Goal: Information Seeking & Learning: Learn about a topic

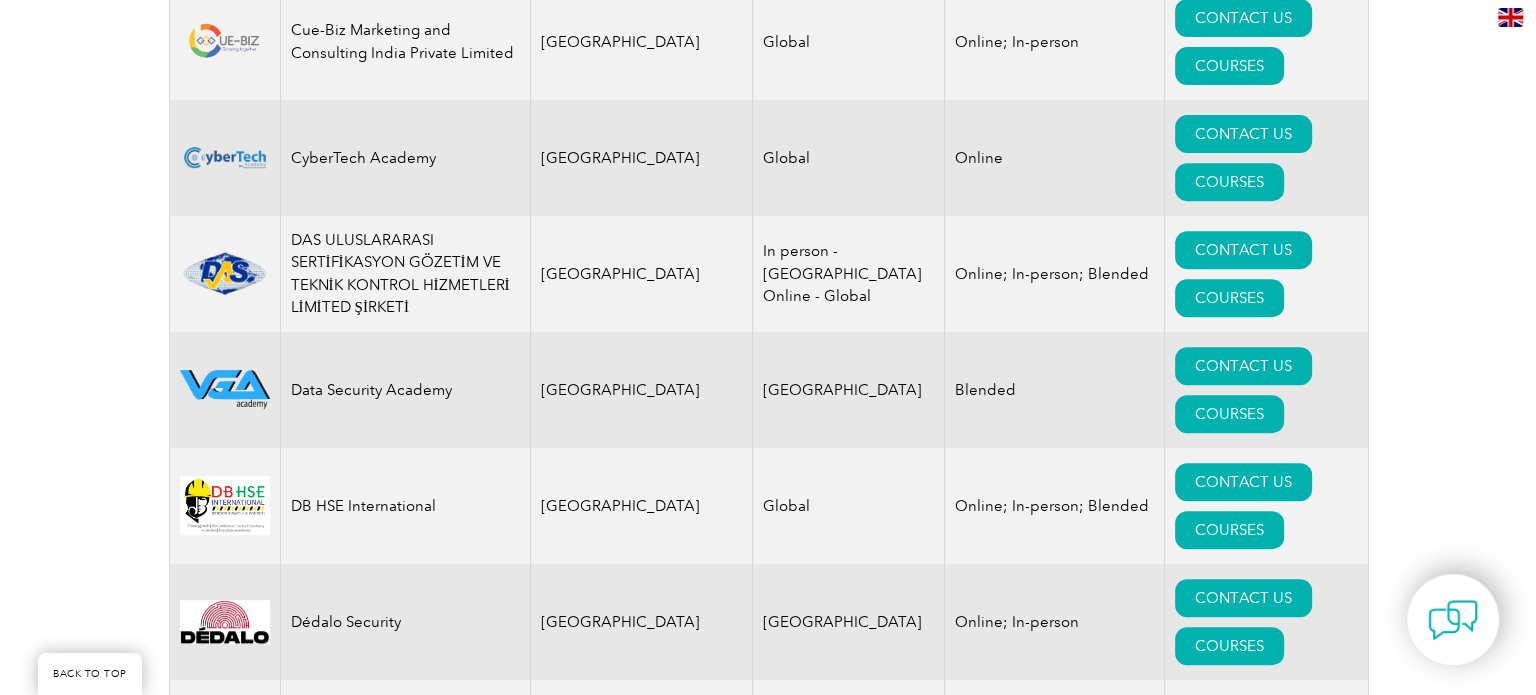
scroll to position [8400, 0]
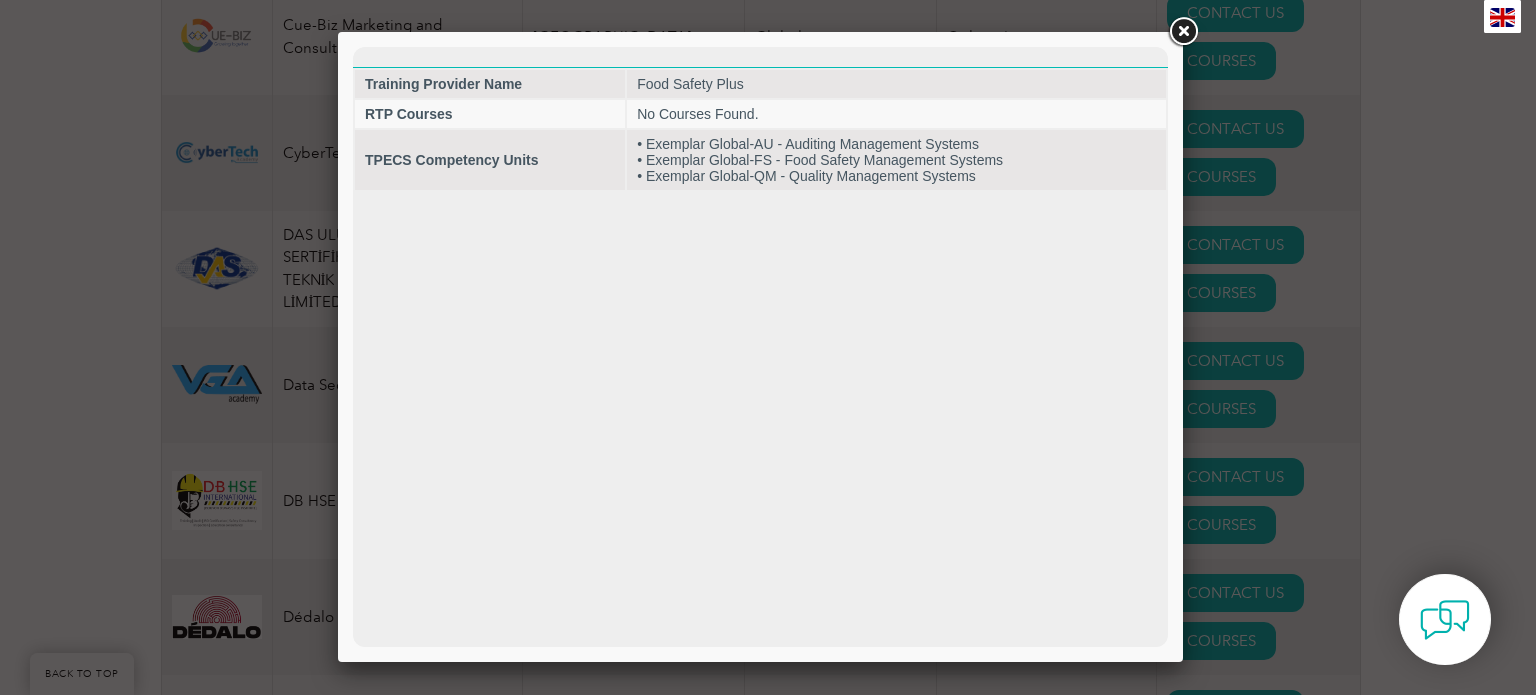
scroll to position [0, 0]
click at [1181, 25] on link at bounding box center [1183, 32] width 36 height 36
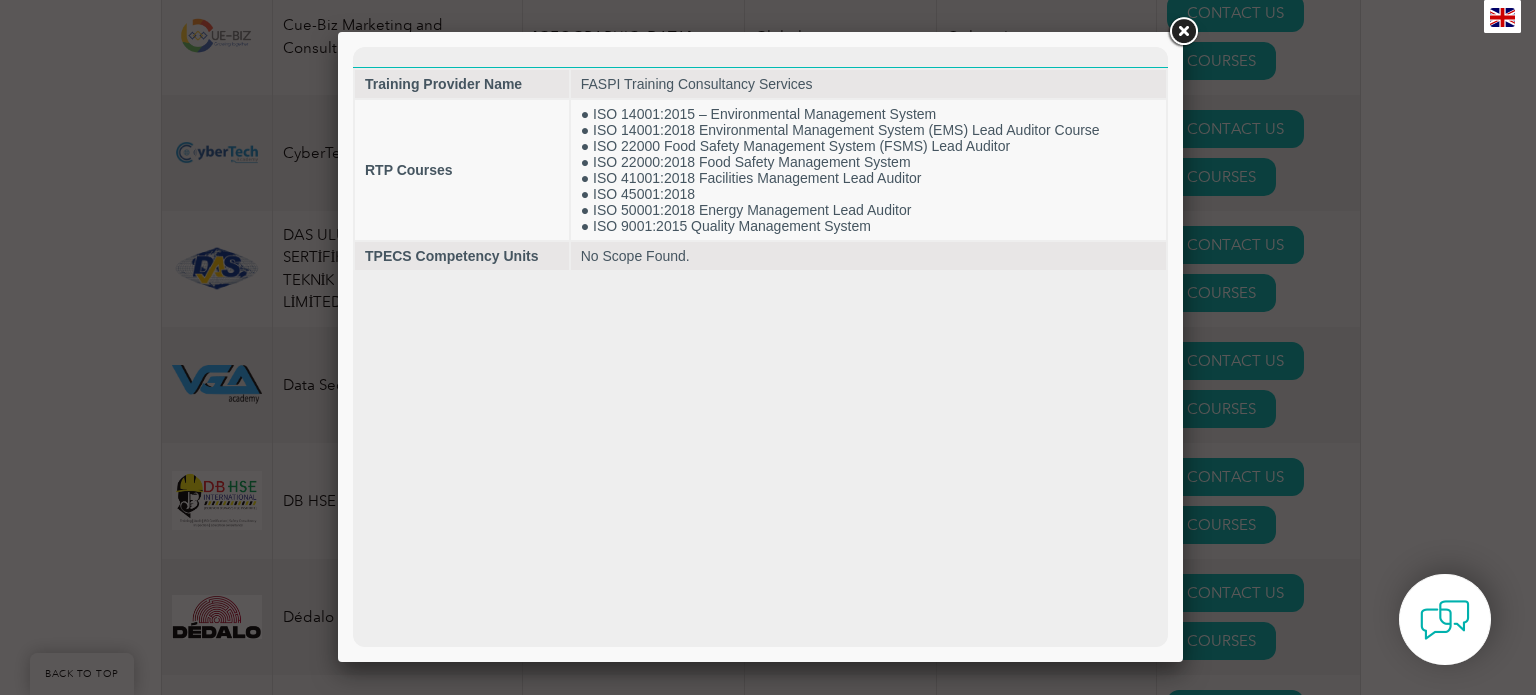
click at [1186, 27] on link at bounding box center [1183, 32] width 36 height 36
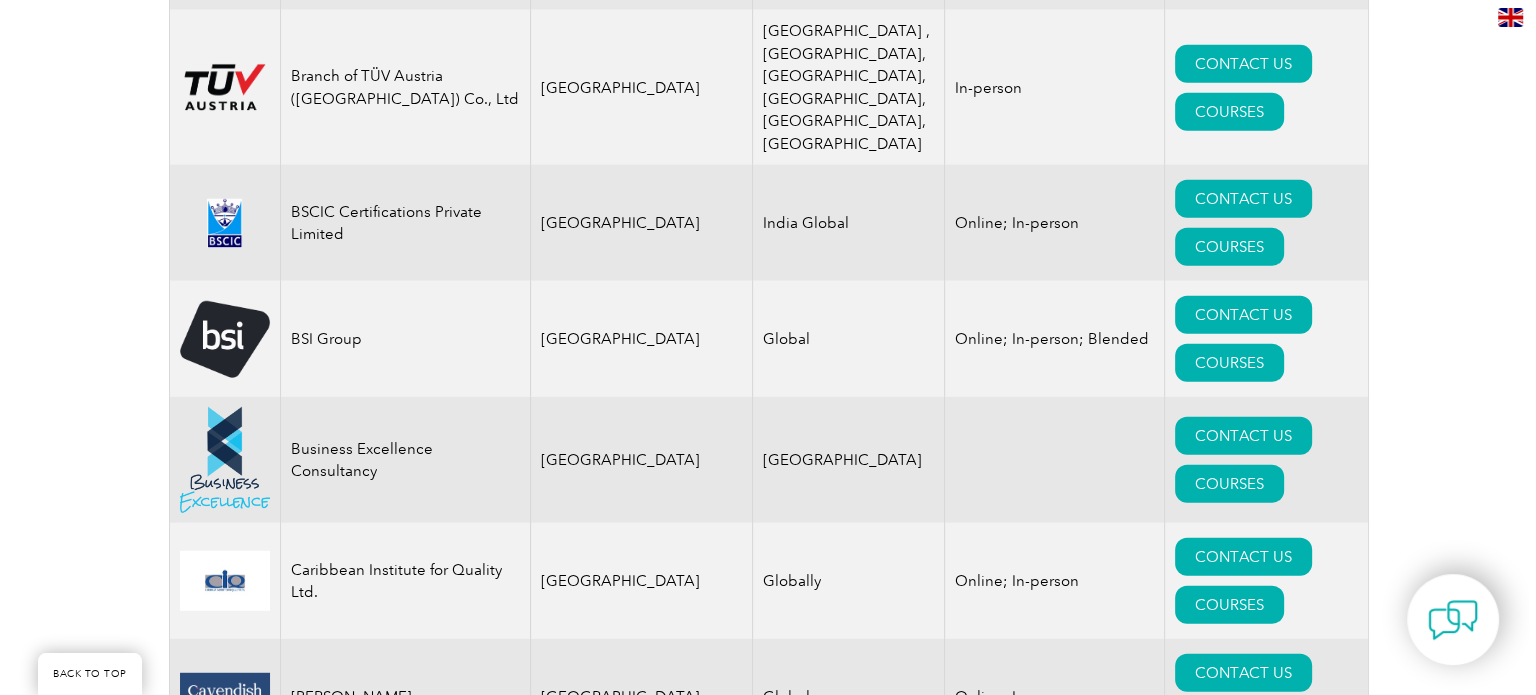
scroll to position [5300, 0]
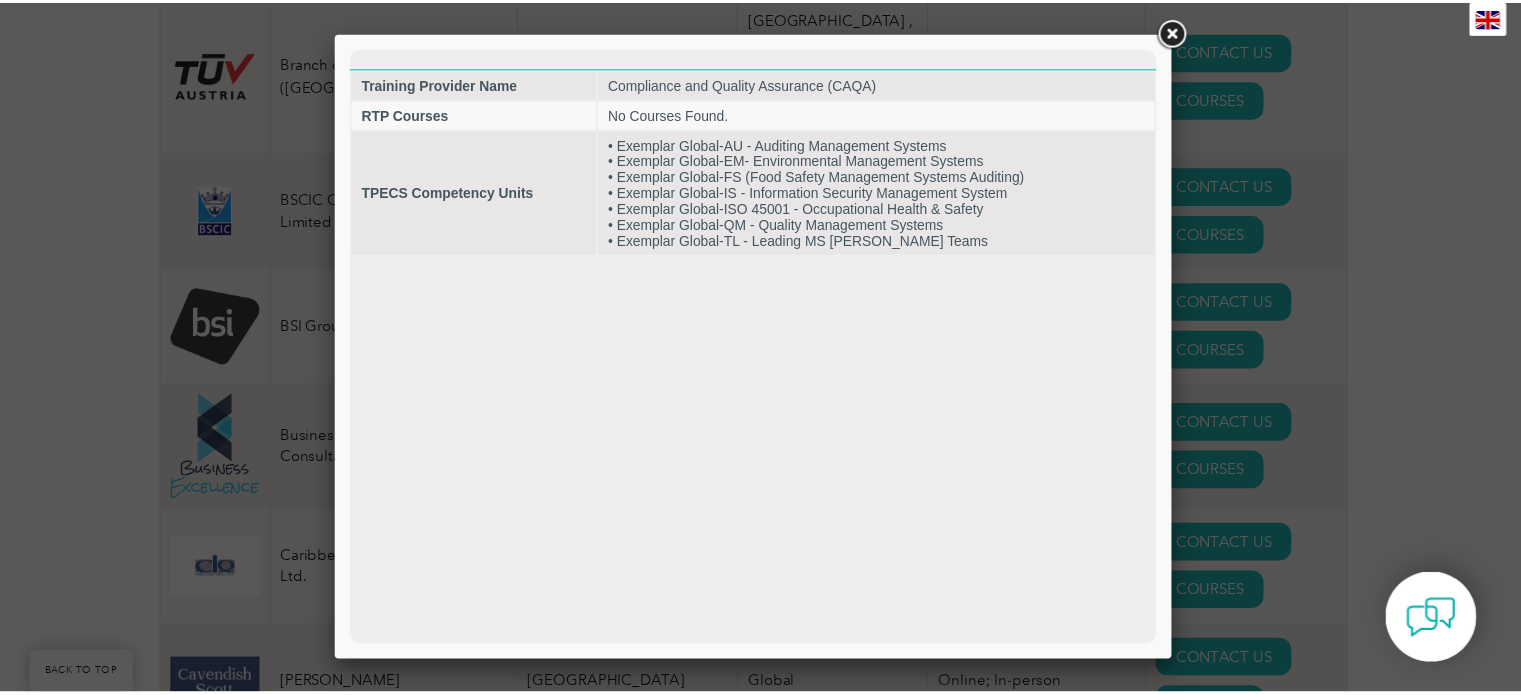
scroll to position [0, 0]
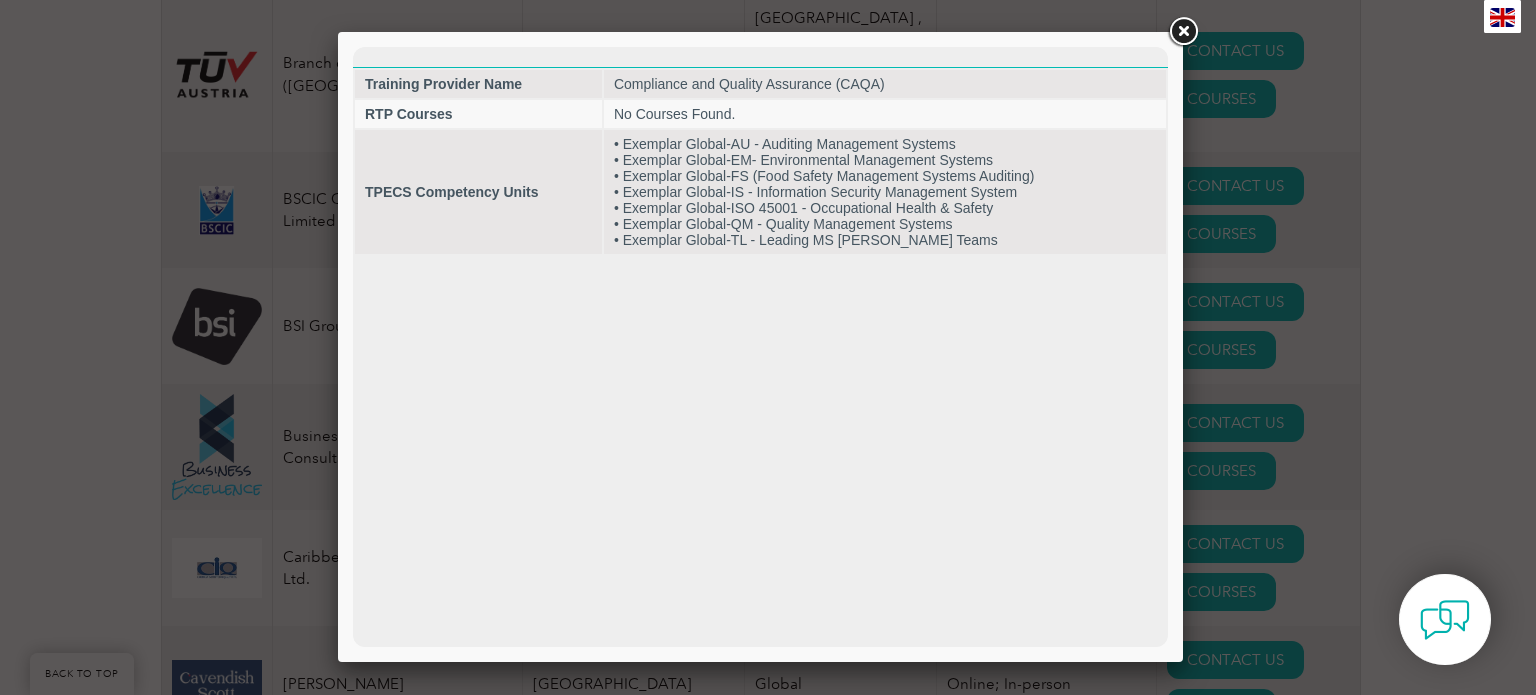
click at [1190, 33] on link at bounding box center [1183, 32] width 36 height 36
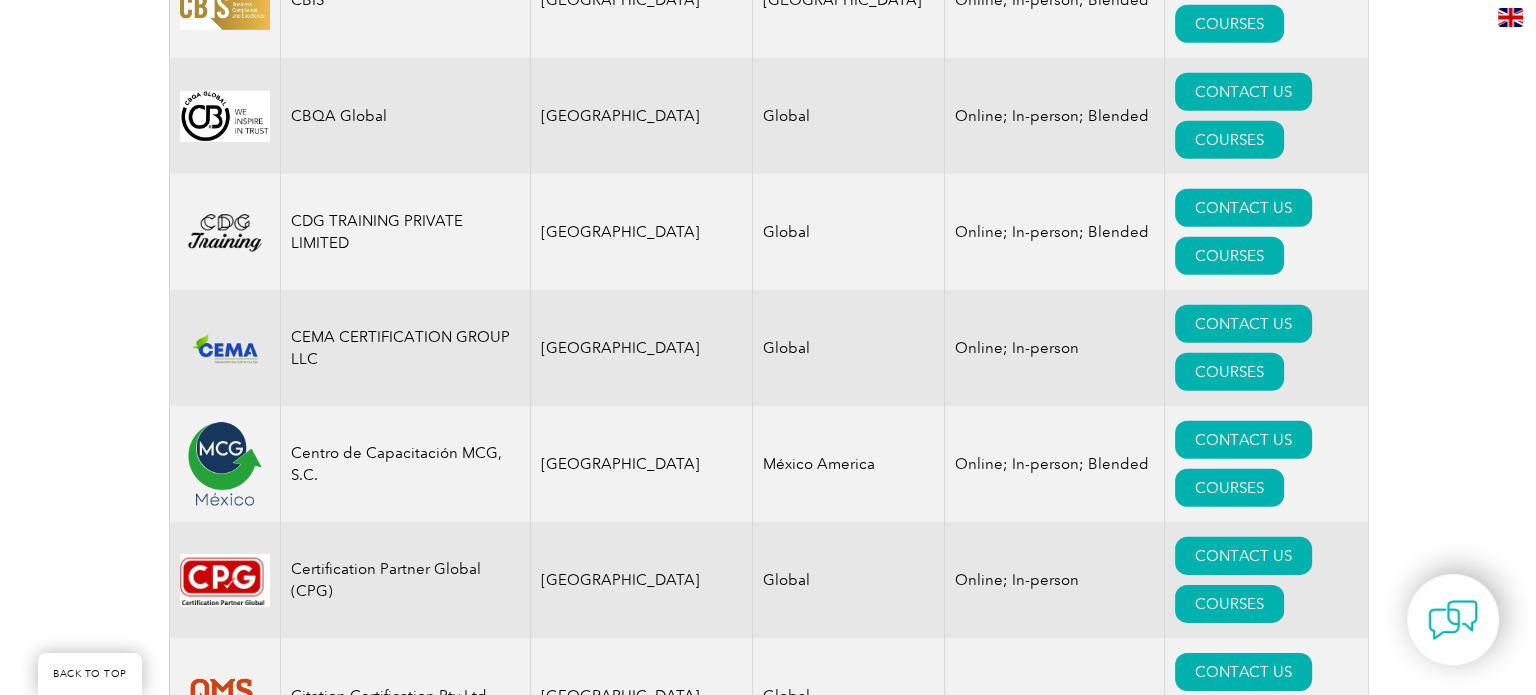
scroll to position [6000, 0]
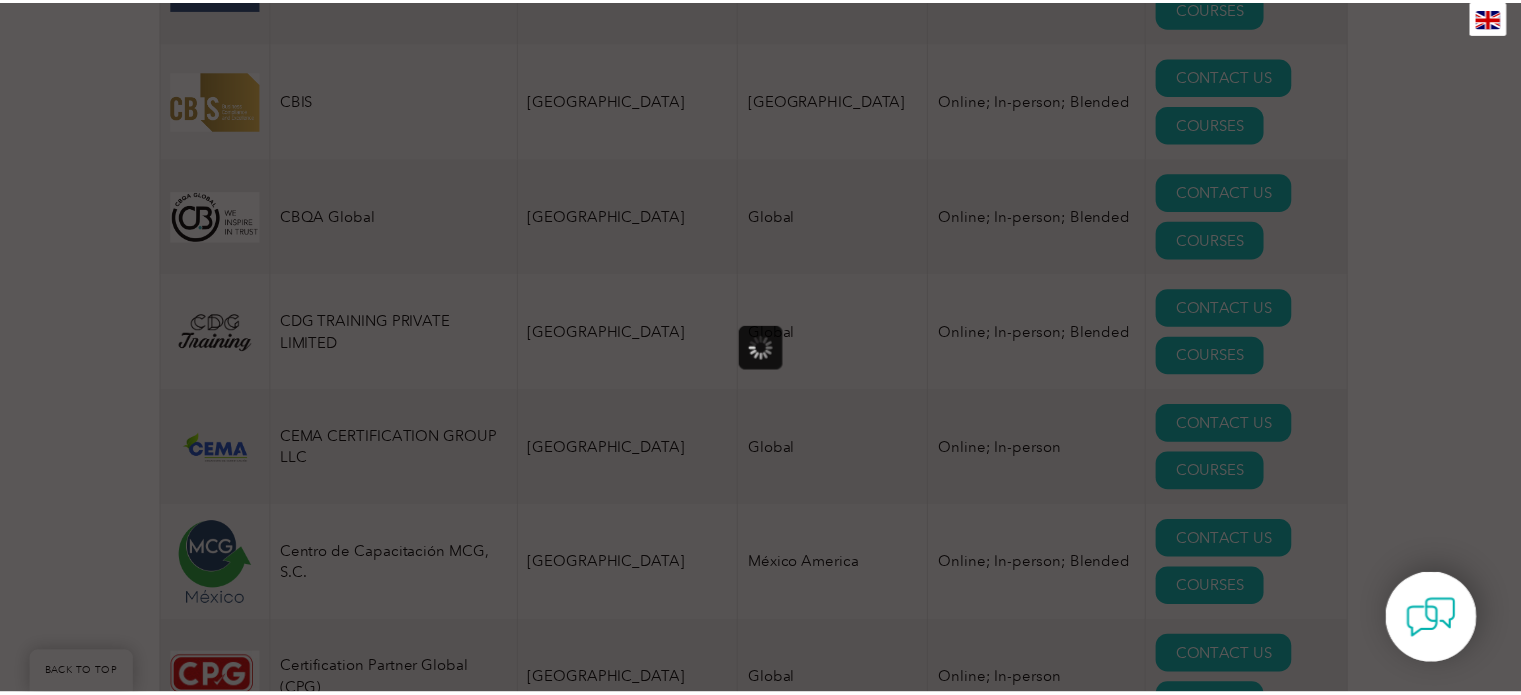
scroll to position [0, 0]
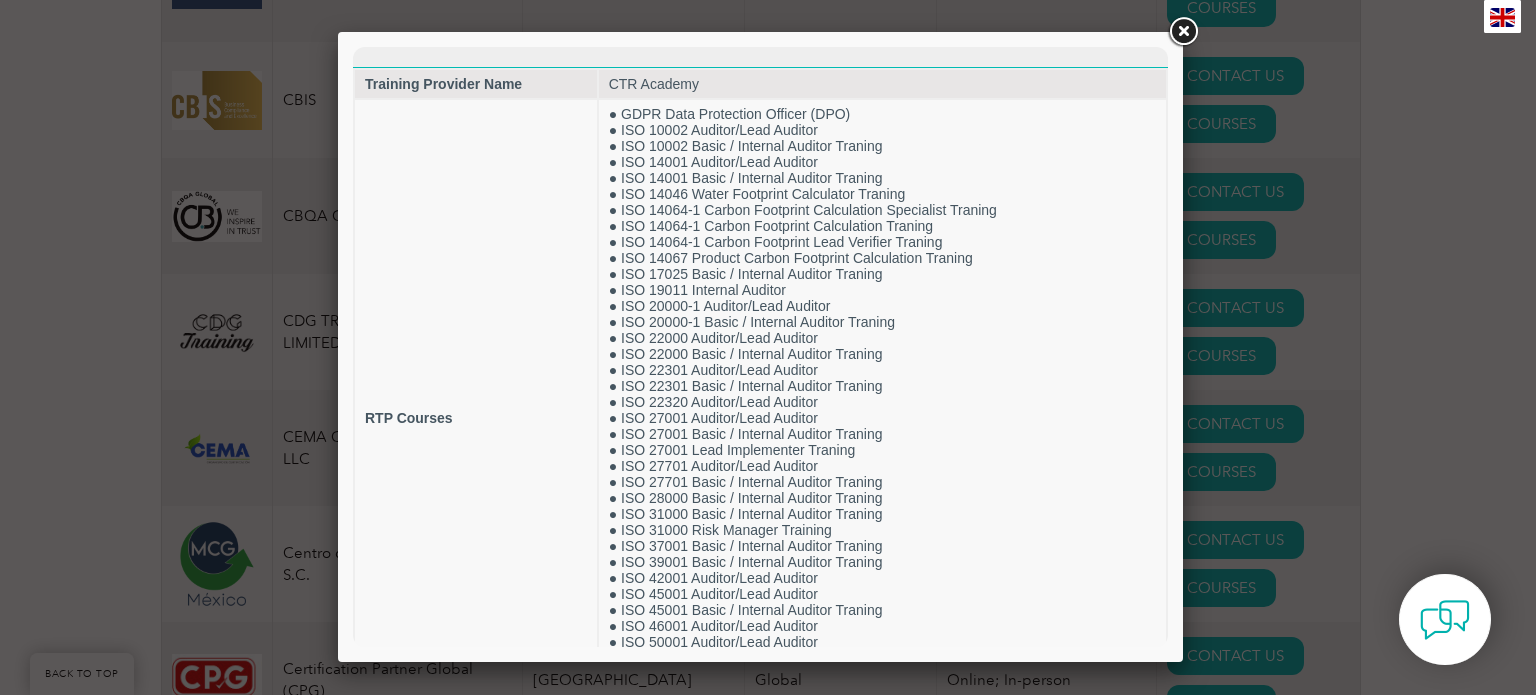
click at [1189, 32] on link at bounding box center [1183, 32] width 36 height 36
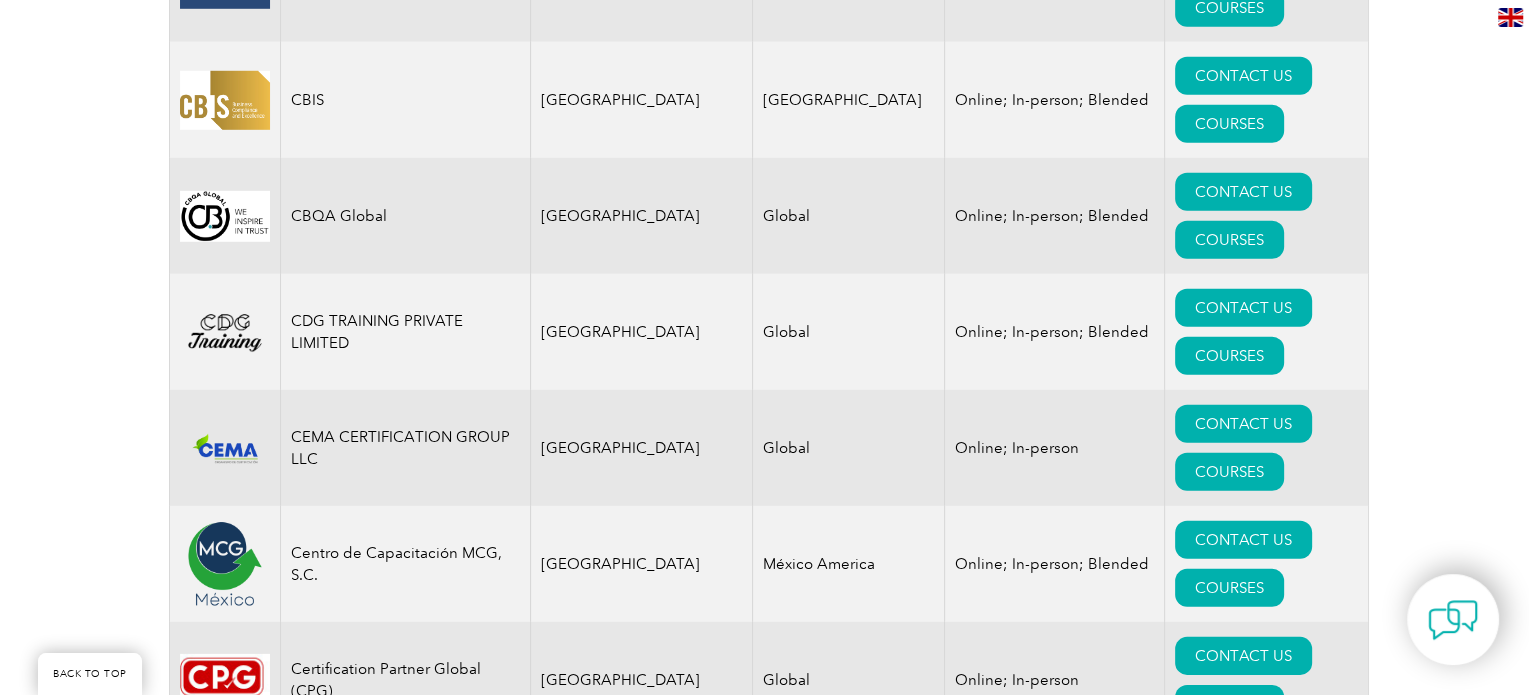
scroll to position [5800, 0]
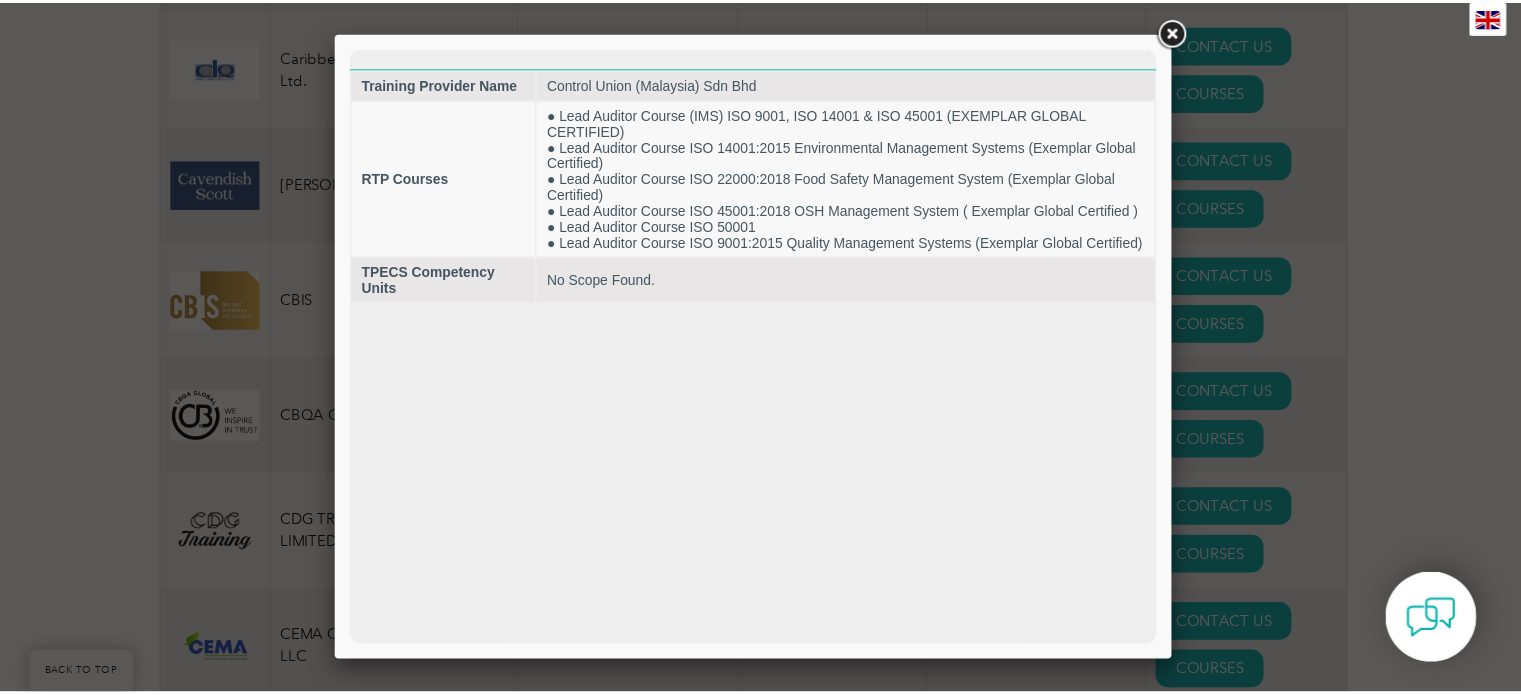
scroll to position [0, 0]
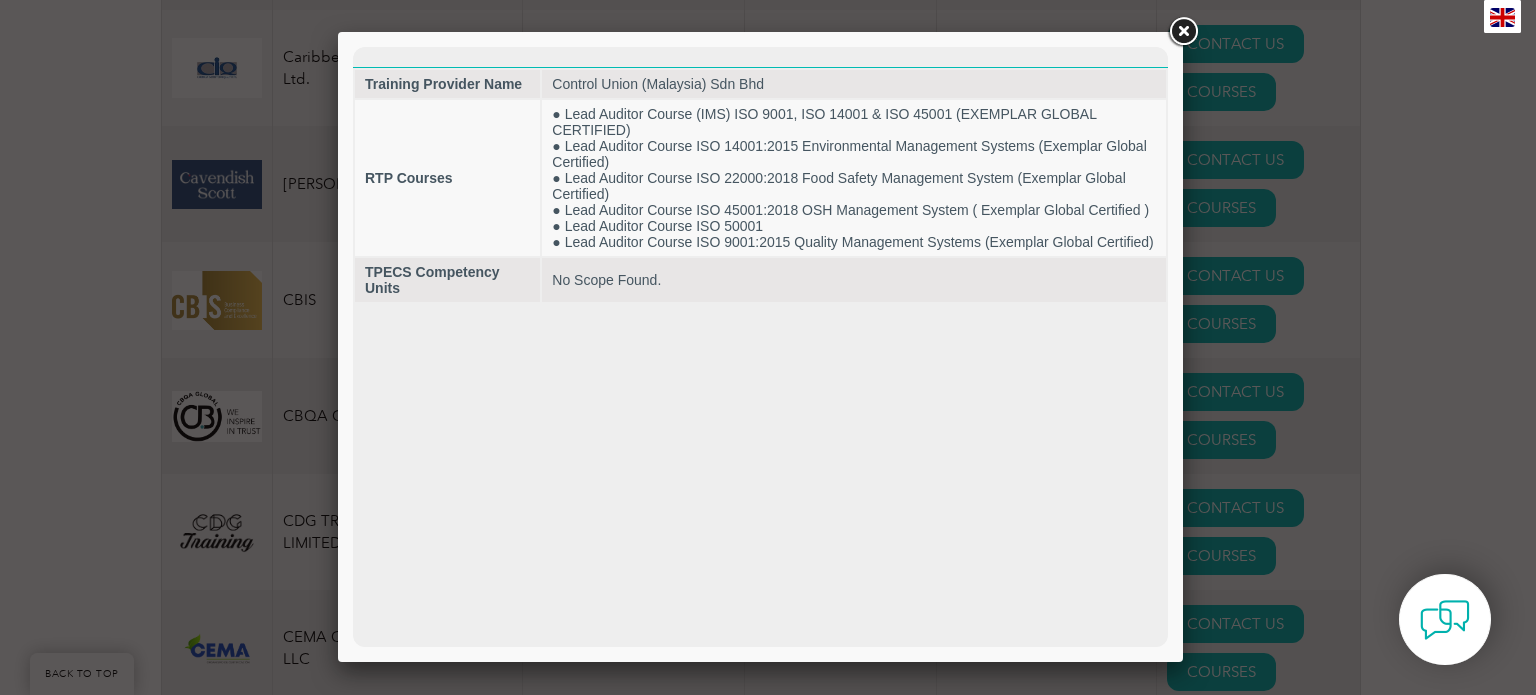
click at [1194, 26] on link at bounding box center [1183, 32] width 36 height 36
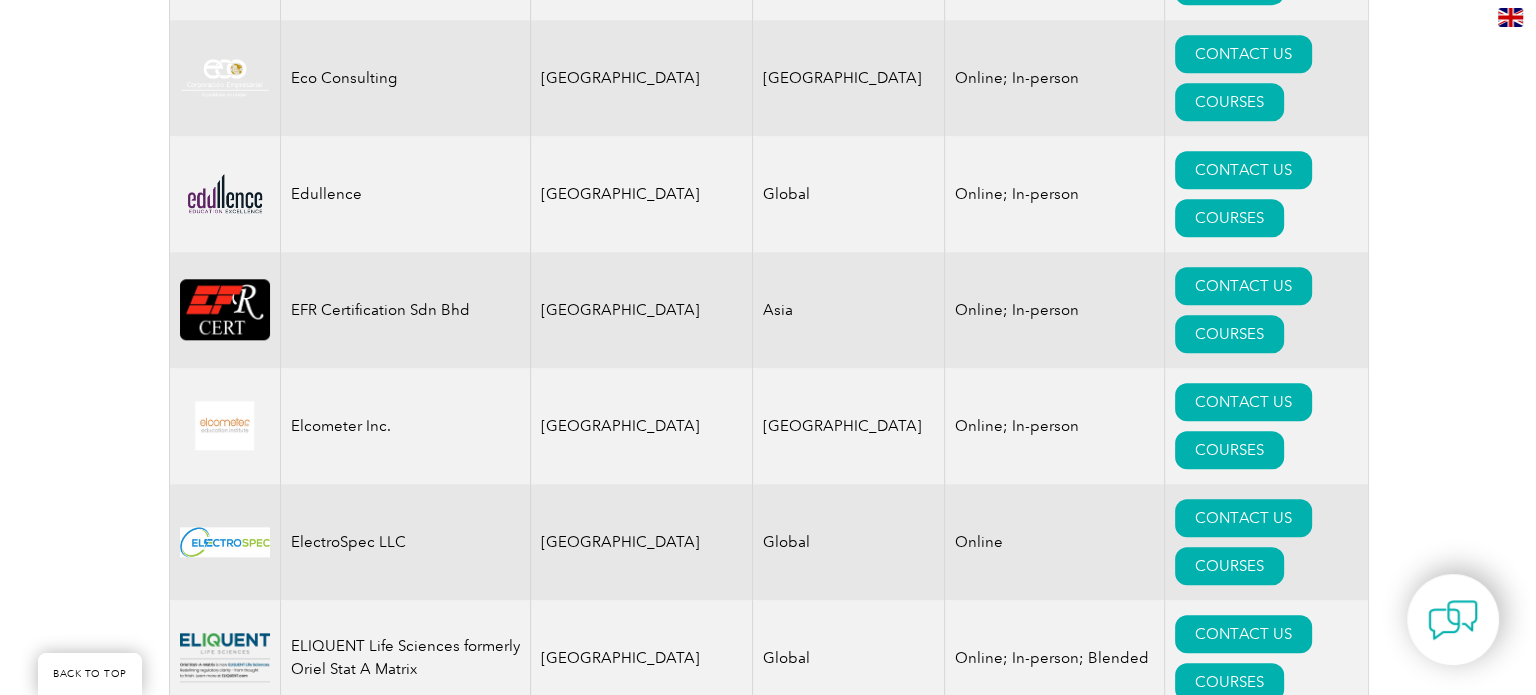
scroll to position [9699, 0]
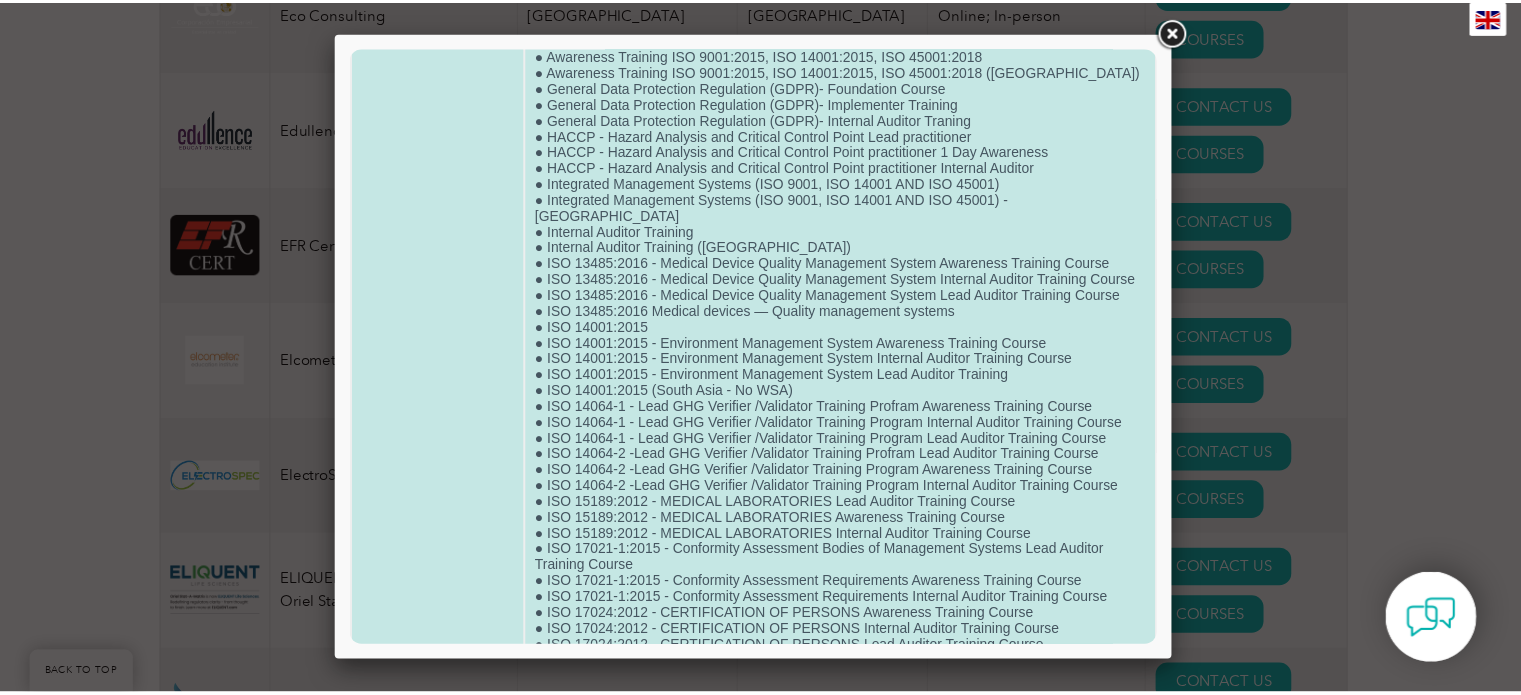
scroll to position [400, 0]
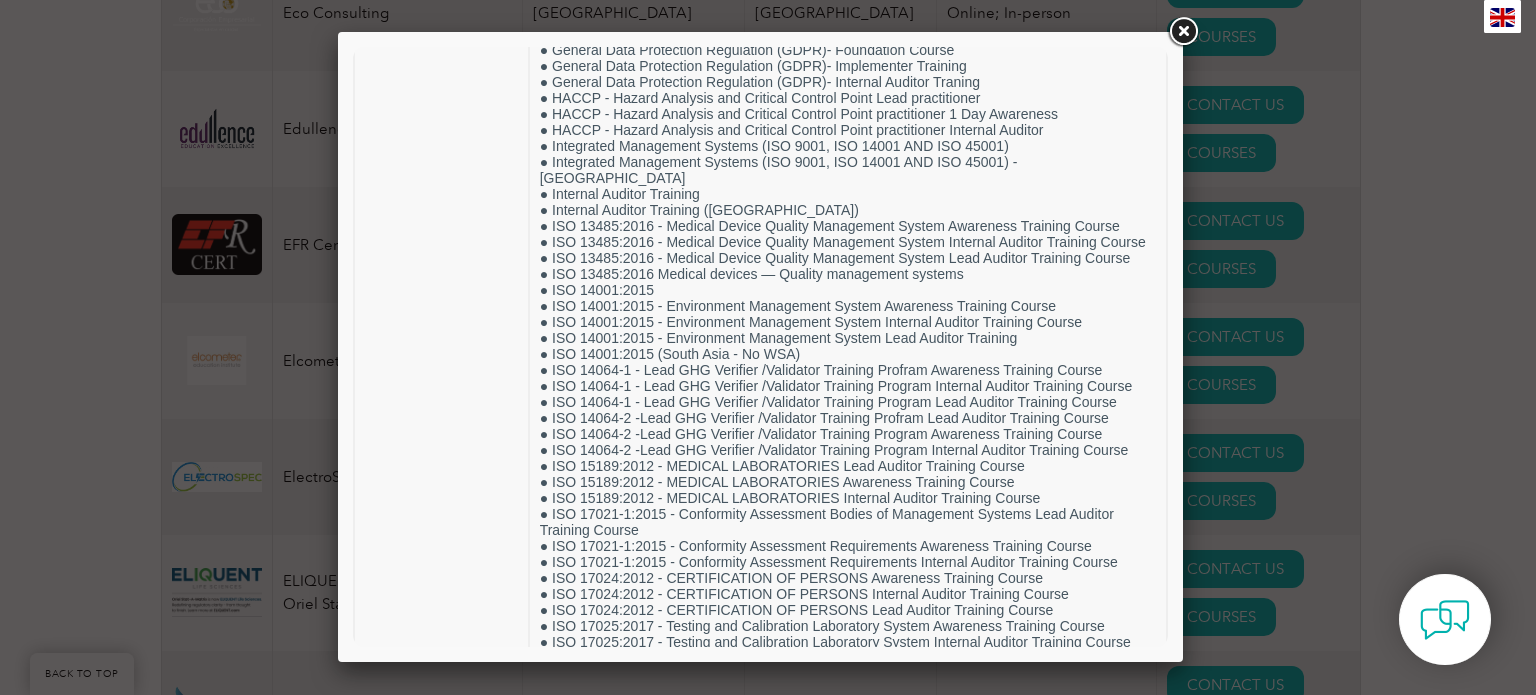
click at [1188, 31] on link at bounding box center [1183, 32] width 36 height 36
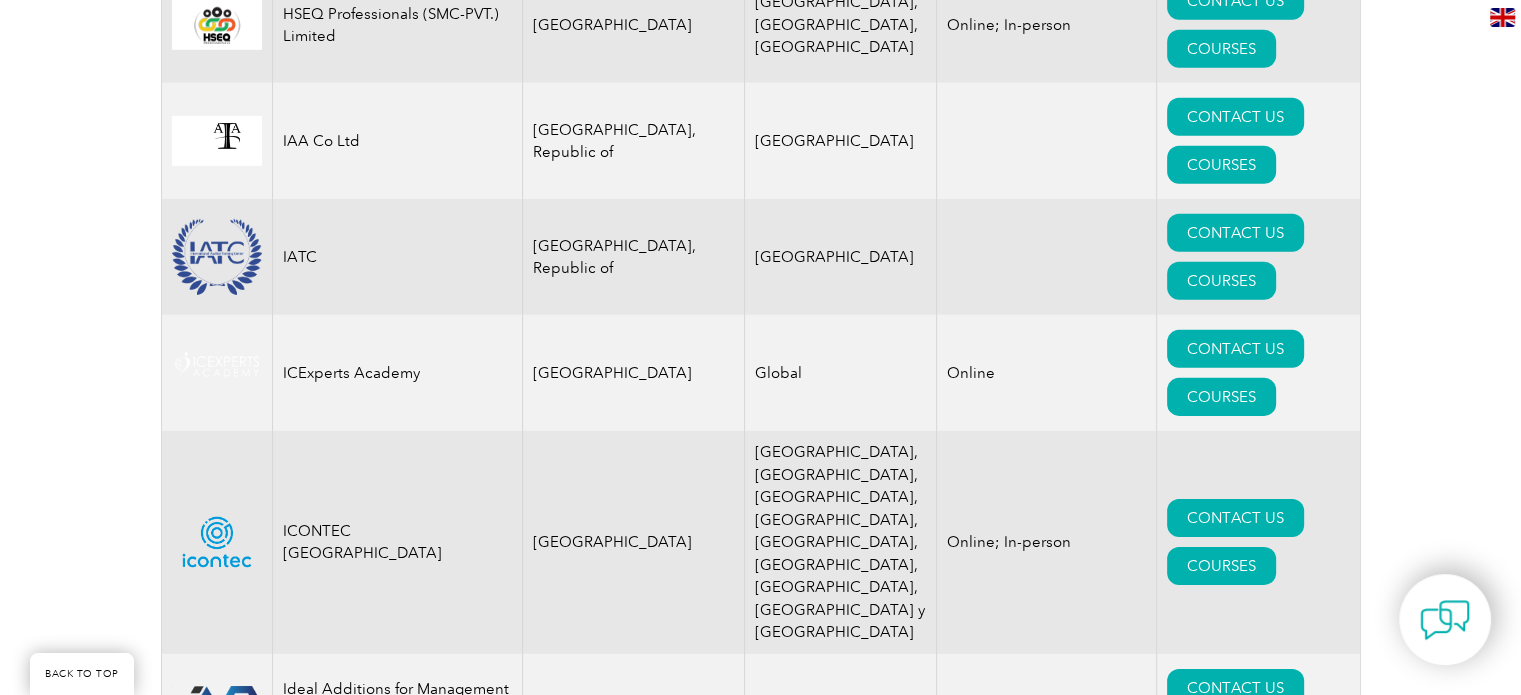
scroll to position [13799, 0]
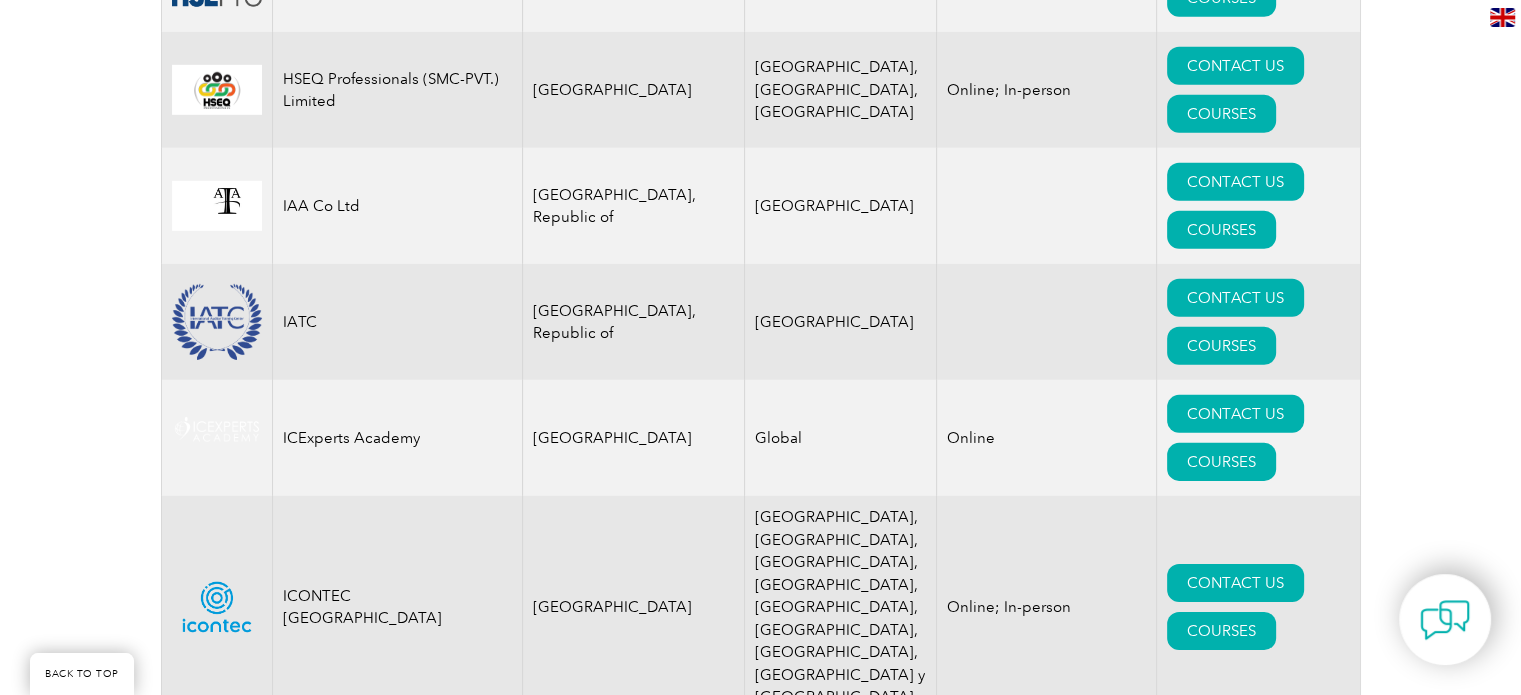
drag, startPoint x: 558, startPoint y: 220, endPoint x: 520, endPoint y: 725, distance: 506.4
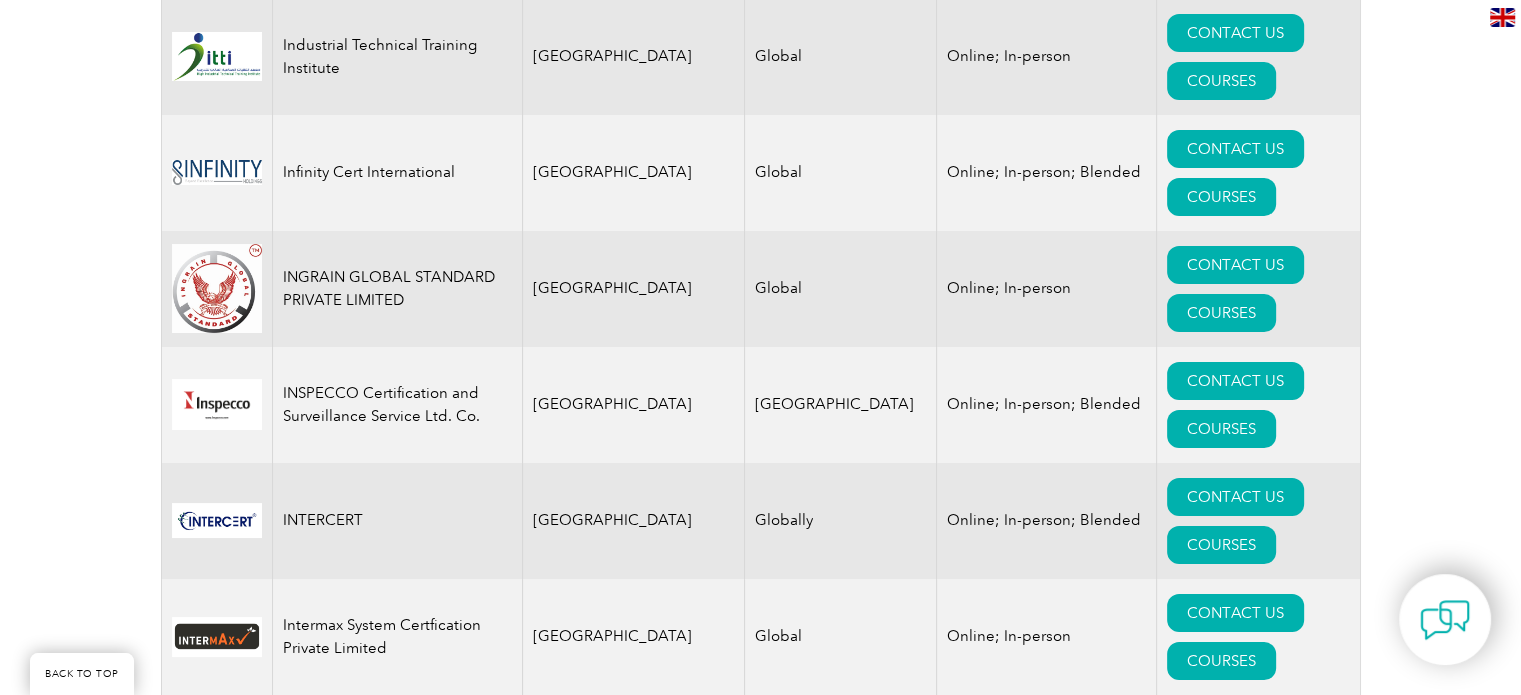
scroll to position [15299, 0]
